Goal: Transaction & Acquisition: Purchase product/service

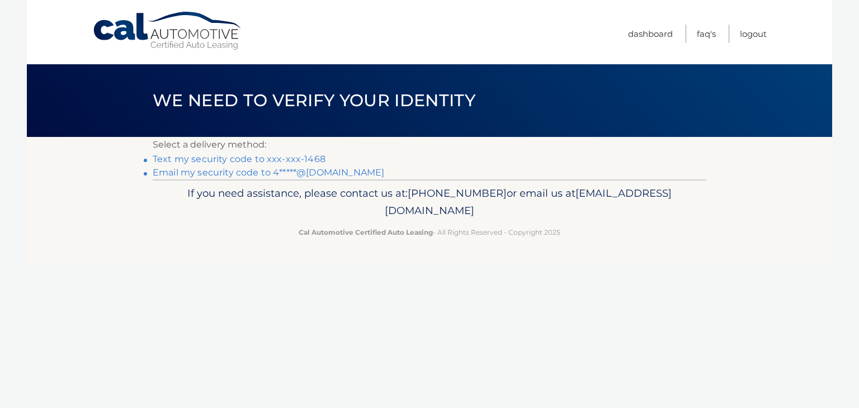
click at [184, 173] on link "Email my security code to 4*****@[DOMAIN_NAME]" at bounding box center [268, 172] width 231 height 11
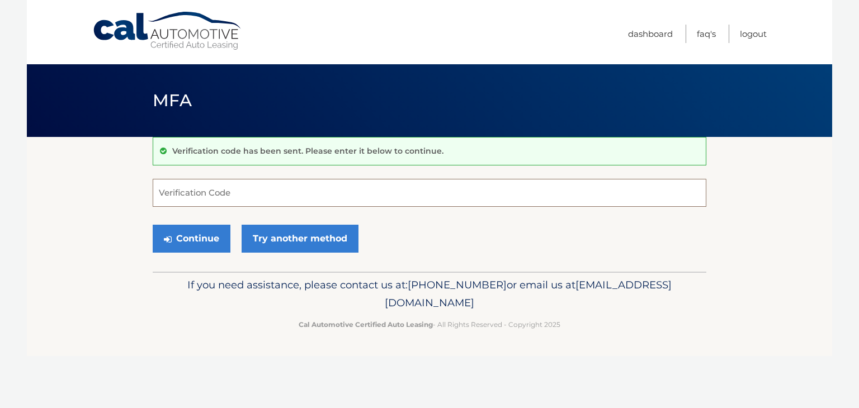
click at [165, 184] on input "Verification Code" at bounding box center [429, 193] width 553 height 28
type input "602276"
click at [182, 240] on button "Continue" at bounding box center [192, 239] width 78 height 28
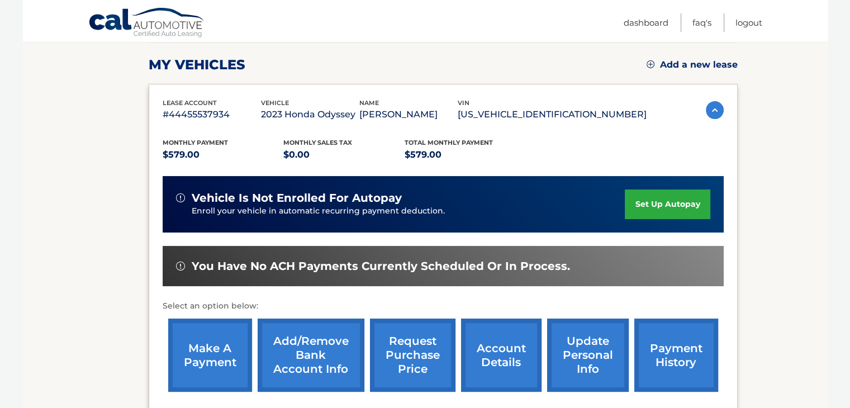
scroll to position [157, 0]
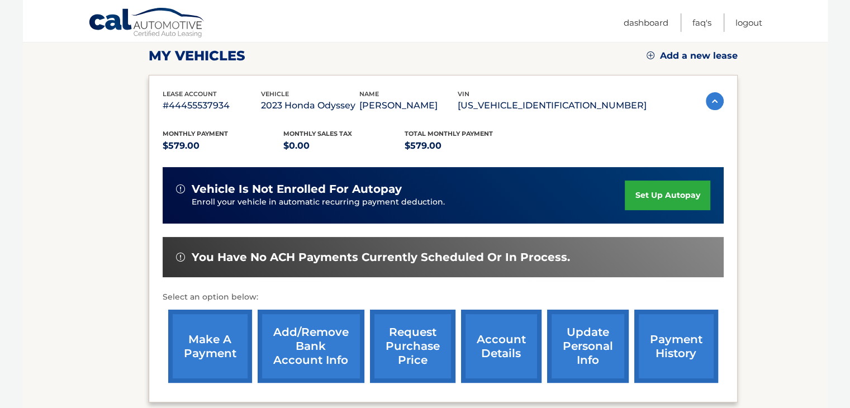
click at [206, 338] on link "make a payment" at bounding box center [210, 346] width 84 height 73
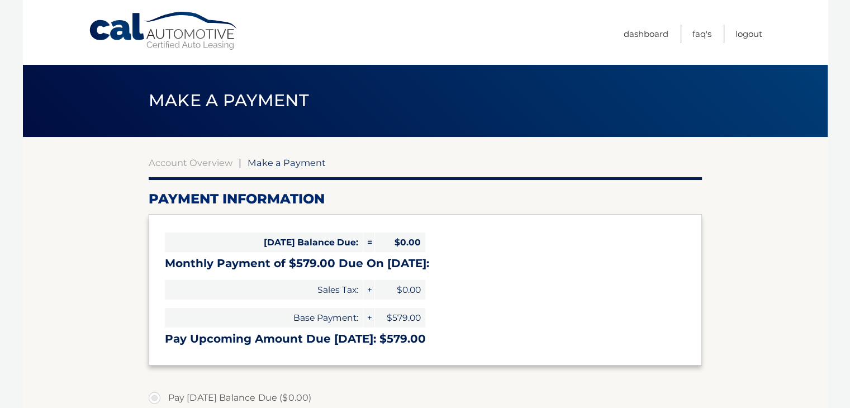
select select "ZDYzNzNmNjMtMmJjZS00YThjLWIwNjUtMzcyYzBiYTcyODNl"
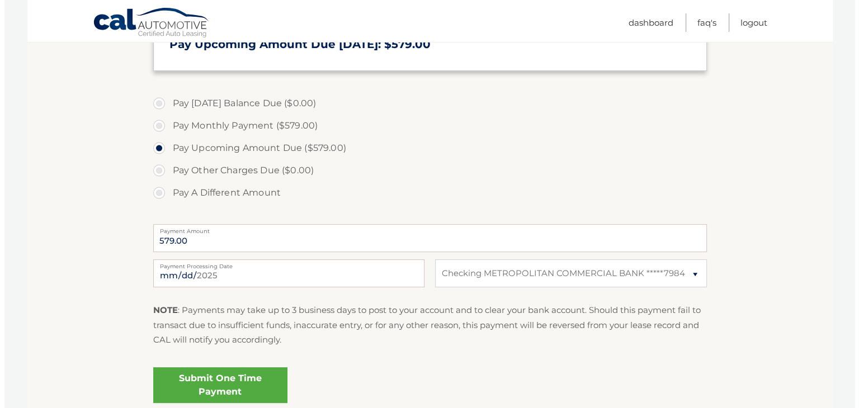
scroll to position [291, 0]
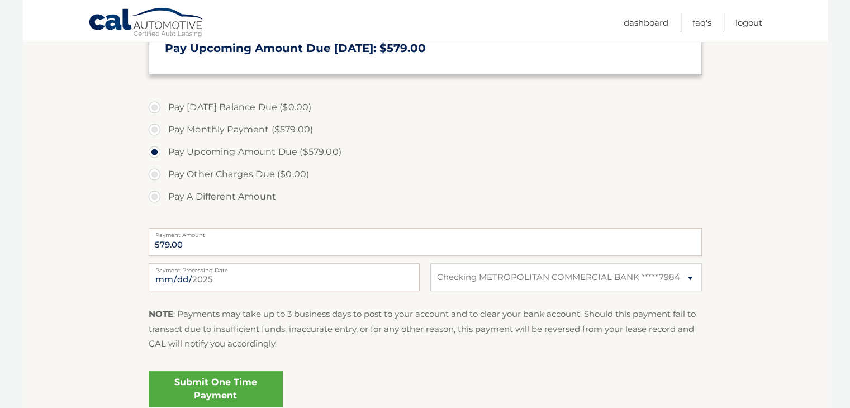
click at [216, 383] on link "Submit One Time Payment" at bounding box center [216, 389] width 134 height 36
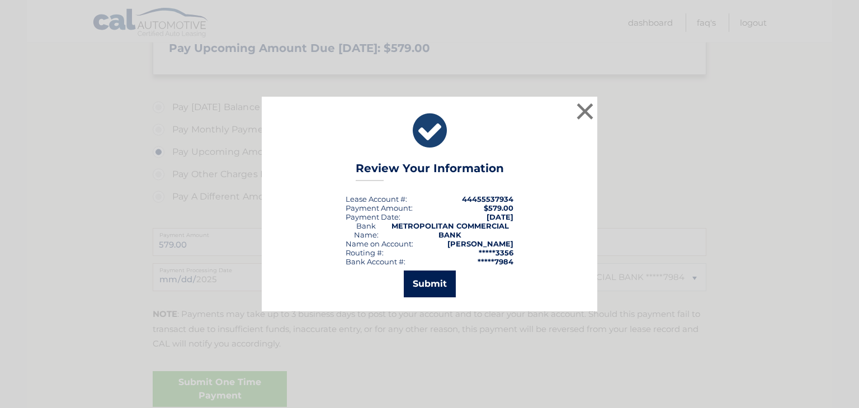
click at [435, 281] on button "Submit" at bounding box center [430, 284] width 52 height 27
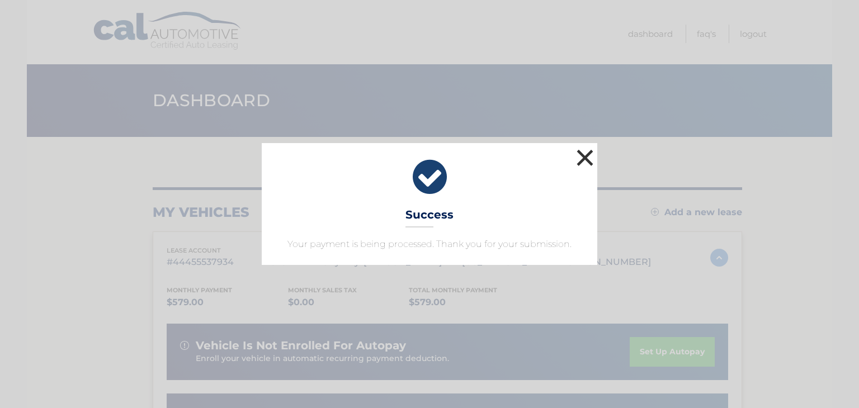
click at [586, 156] on button "×" at bounding box center [585, 157] width 22 height 22
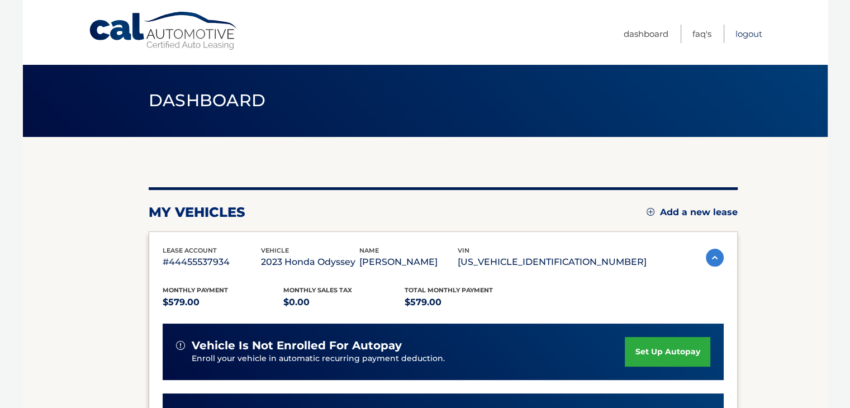
click at [747, 34] on link "Logout" at bounding box center [749, 34] width 27 height 18
